Goal: Book appointment/travel/reservation

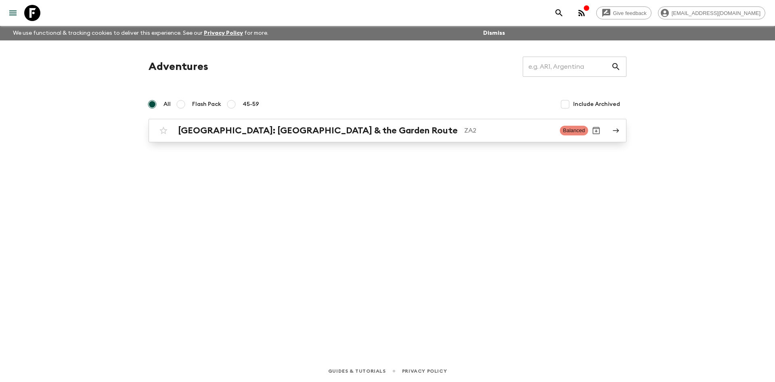
click at [322, 136] on h2 "[GEOGRAPHIC_DATA]: [GEOGRAPHIC_DATA] & the Garden Route" at bounding box center [318, 130] width 280 height 10
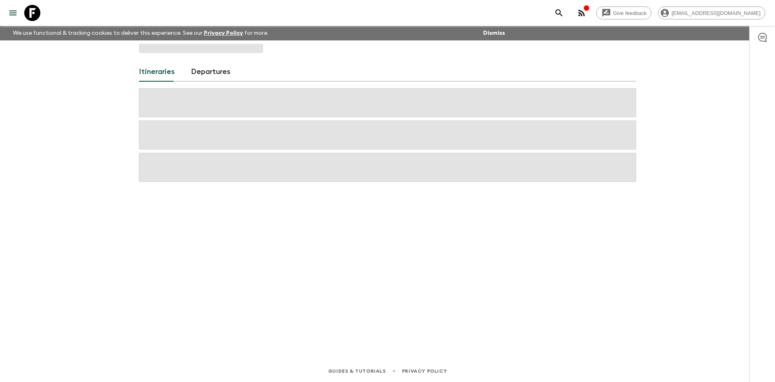
click at [322, 136] on span at bounding box center [387, 134] width 497 height 29
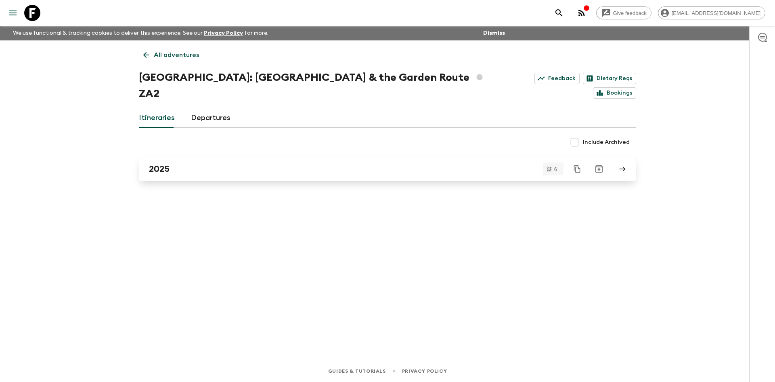
click at [321, 157] on link "2025" at bounding box center [387, 169] width 497 height 24
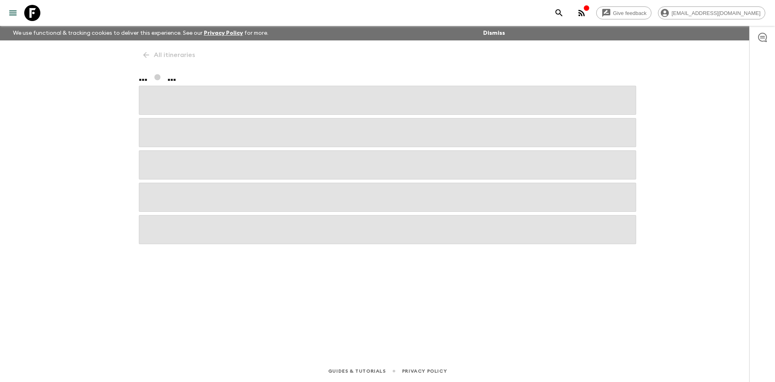
click at [321, 149] on div at bounding box center [387, 165] width 497 height 158
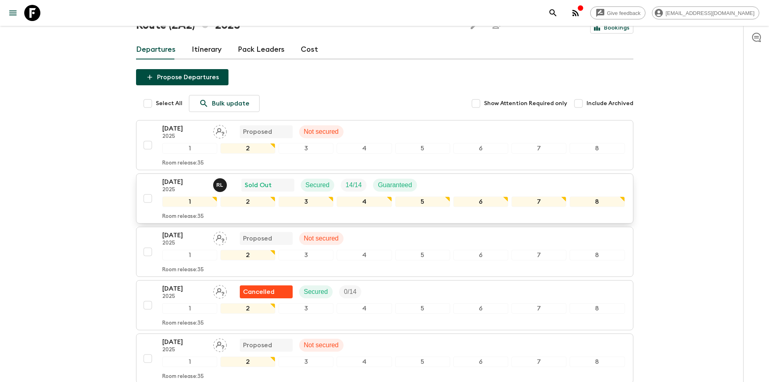
scroll to position [81, 0]
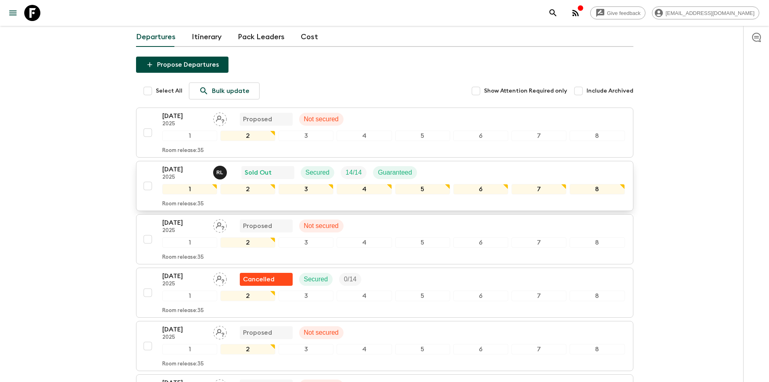
click at [254, 206] on div "Room release: 35" at bounding box center [393, 202] width 463 height 10
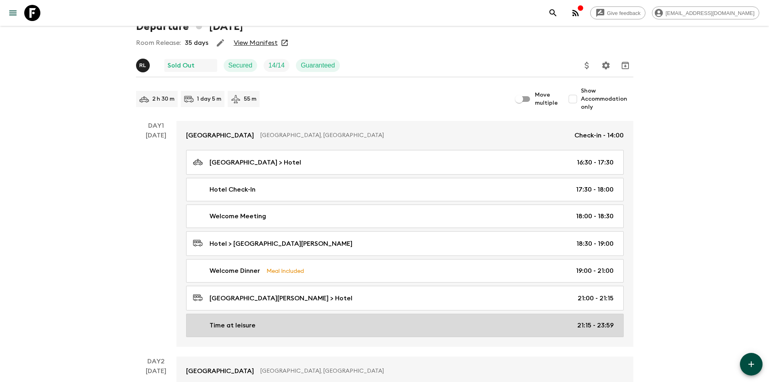
scroll to position [161, 0]
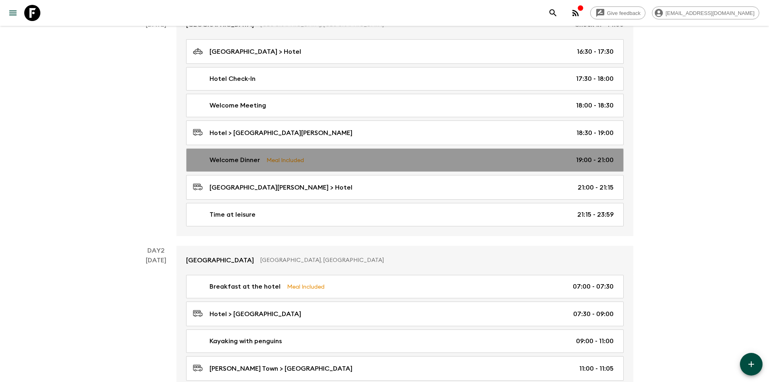
click at [294, 172] on link "Welcome Dinner Meal Included 19:00 - 21:00" at bounding box center [405, 159] width 438 height 23
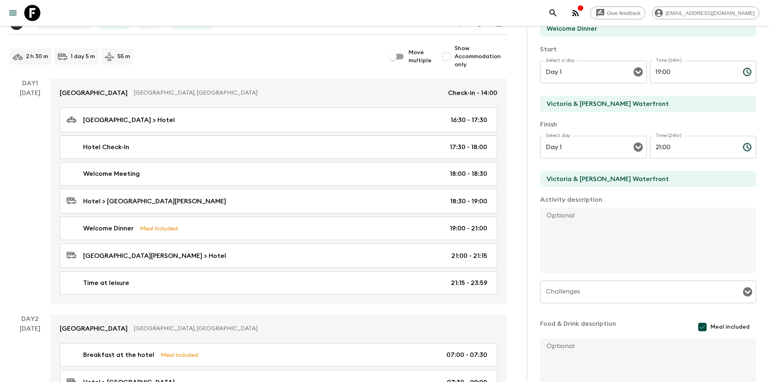
scroll to position [81, 0]
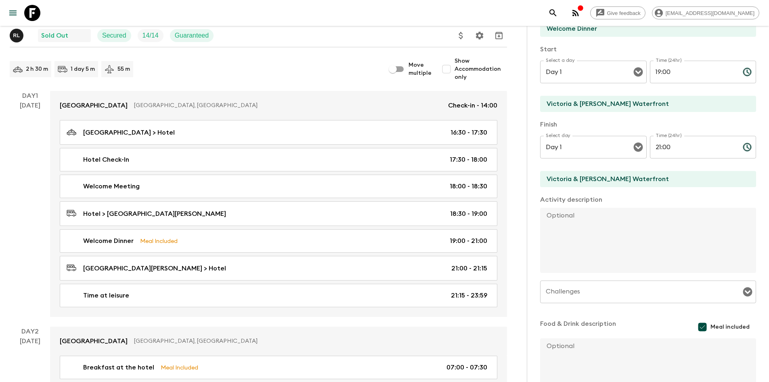
click at [12, 142] on div "Day 1 [DATE]" at bounding box center [30, 204] width 40 height 226
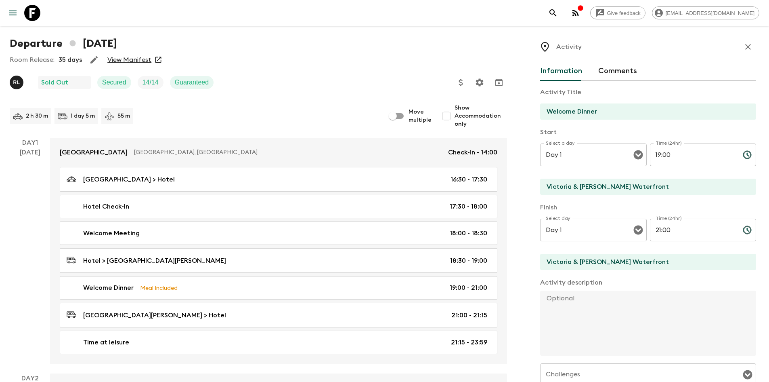
scroll to position [0, 0]
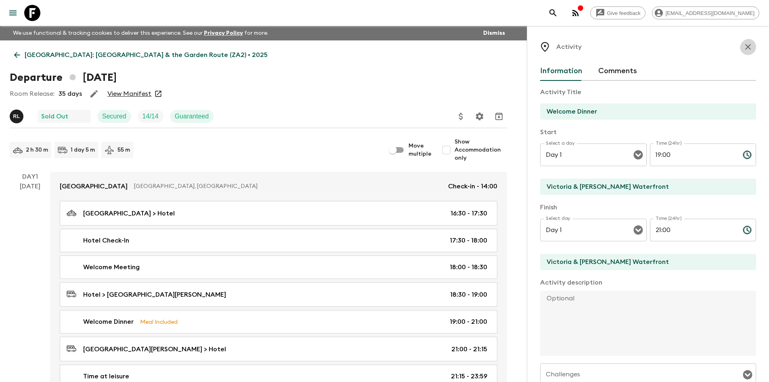
click at [743, 50] on icon "button" at bounding box center [748, 47] width 10 height 10
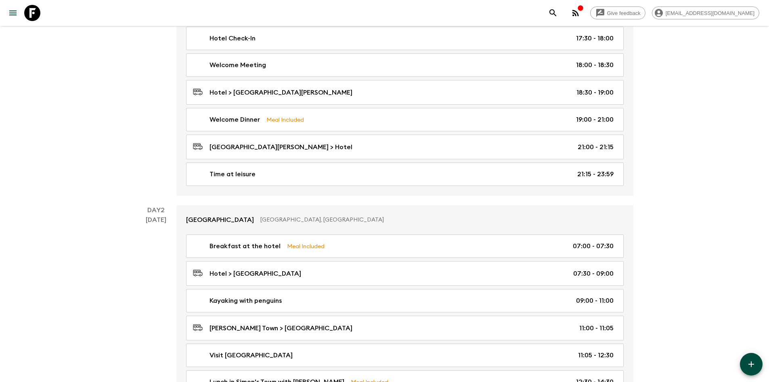
scroll to position [161, 0]
